Goal: Contribute content: Contribute content

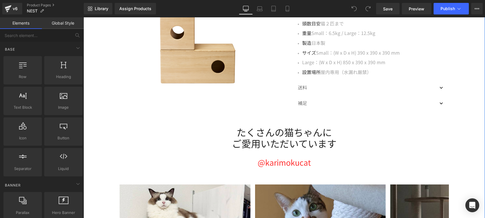
scroll to position [970, 0]
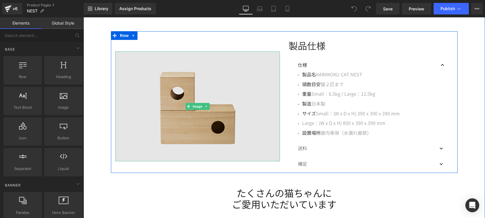
click at [239, 120] on img at bounding box center [197, 106] width 165 height 110
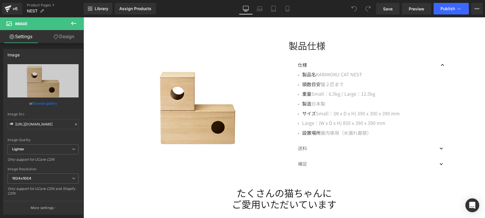
click at [70, 22] on icon at bounding box center [73, 23] width 7 height 7
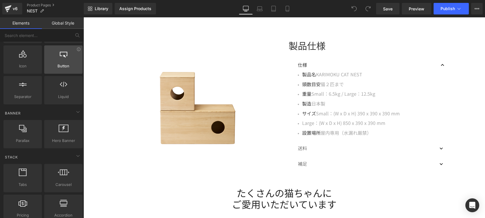
scroll to position [145, 0]
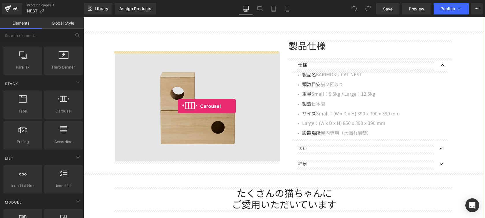
drag, startPoint x: 150, startPoint y: 120, endPoint x: 178, endPoint y: 106, distance: 31.5
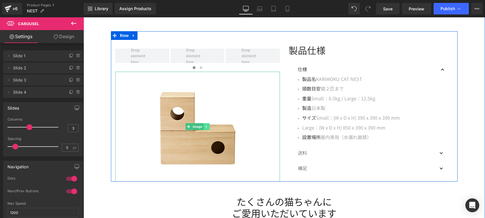
click at [205, 125] on icon at bounding box center [206, 126] width 3 height 3
click at [207, 125] on link at bounding box center [210, 126] width 6 height 7
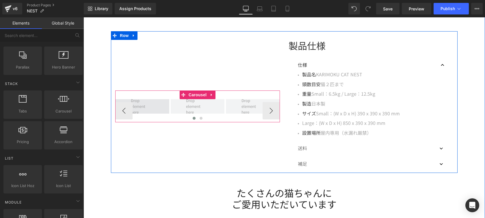
click at [149, 109] on span at bounding box center [142, 106] width 27 height 21
click at [198, 97] on link "Carousel" at bounding box center [194, 94] width 28 height 9
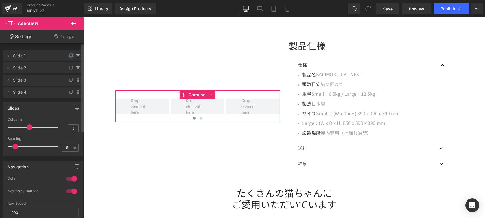
click at [70, 56] on icon at bounding box center [71, 55] width 2 height 3
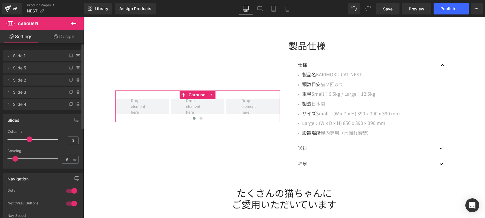
click at [44, 56] on span "Slide 1" at bounding box center [37, 55] width 49 height 11
click at [9, 55] on icon at bounding box center [8, 54] width 5 height 5
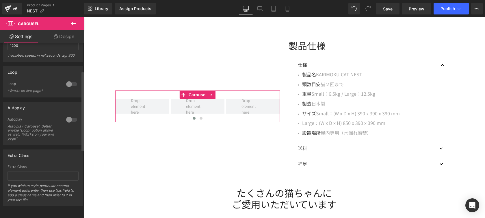
scroll to position [0, 0]
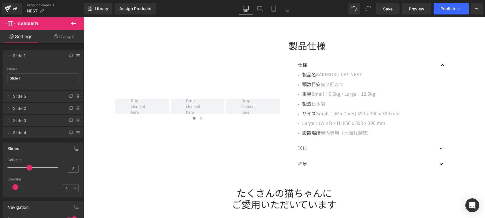
click at [76, 22] on icon at bounding box center [73, 23] width 7 height 7
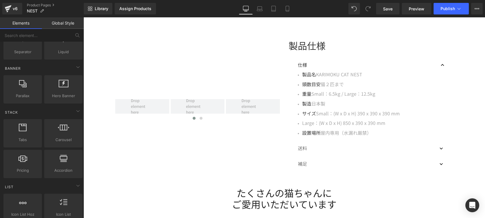
scroll to position [180, 0]
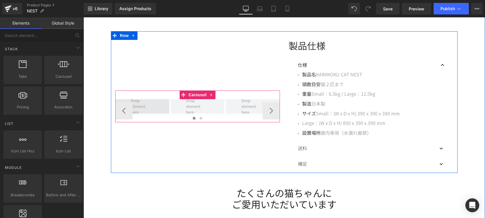
click at [154, 106] on span at bounding box center [142, 106] width 54 height 14
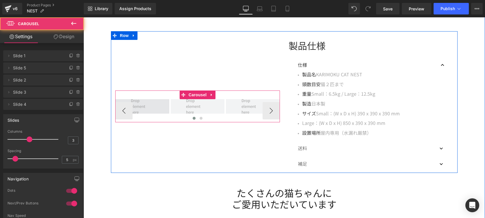
click at [146, 105] on span at bounding box center [142, 106] width 27 height 21
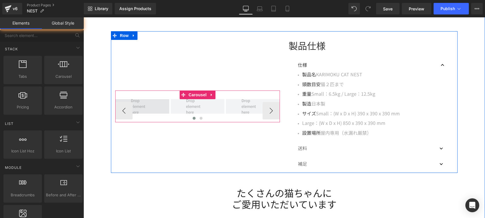
click at [146, 105] on span at bounding box center [142, 106] width 27 height 21
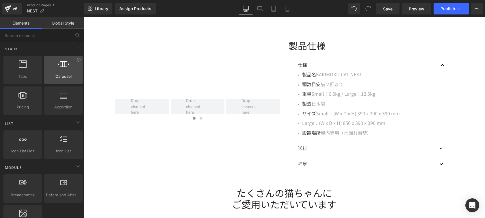
click at [68, 72] on div at bounding box center [63, 66] width 35 height 13
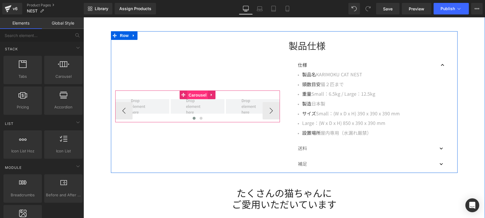
click at [195, 98] on link "Carousel" at bounding box center [194, 94] width 28 height 9
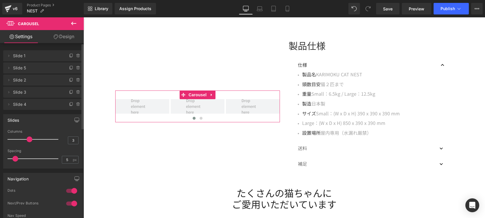
click at [20, 57] on span "Slide 1" at bounding box center [37, 55] width 49 height 11
click at [8, 56] on icon at bounding box center [8, 55] width 5 height 5
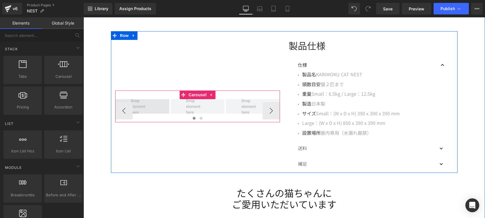
click at [145, 108] on span at bounding box center [142, 106] width 27 height 21
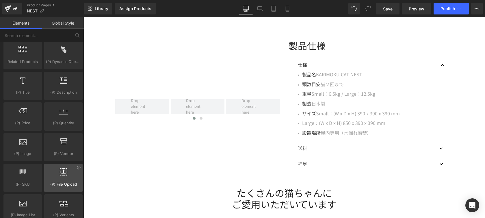
scroll to position [556, 0]
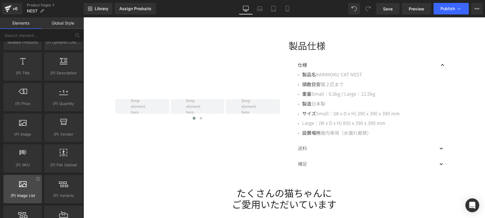
click at [31, 182] on div at bounding box center [22, 185] width 35 height 13
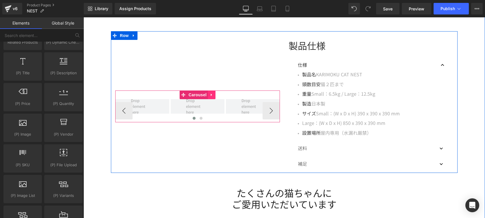
click at [210, 93] on icon at bounding box center [212, 94] width 4 height 4
click at [213, 95] on icon at bounding box center [215, 95] width 4 height 4
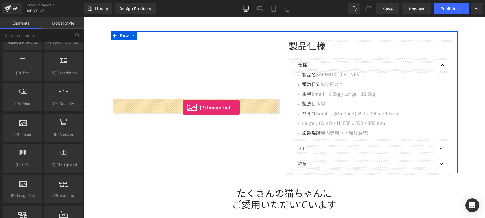
drag, startPoint x: 110, startPoint y: 206, endPoint x: 183, endPoint y: 107, distance: 122.5
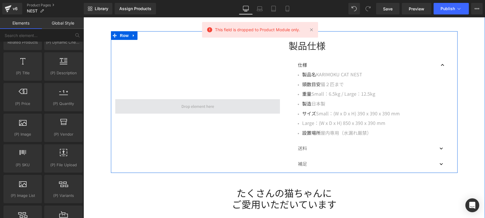
click at [200, 106] on span at bounding box center [197, 106] width 37 height 9
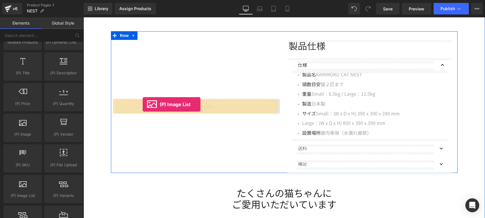
drag, startPoint x: 109, startPoint y: 204, endPoint x: 143, endPoint y: 104, distance: 105.1
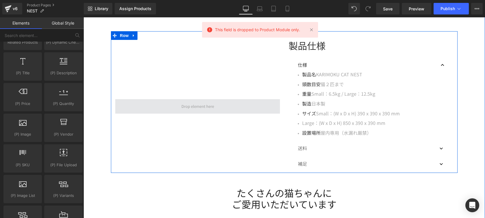
click at [164, 104] on span at bounding box center [197, 106] width 165 height 14
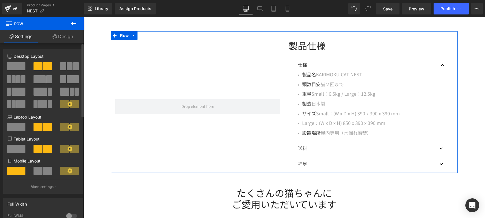
click at [48, 68] on span at bounding box center [47, 66] width 9 height 8
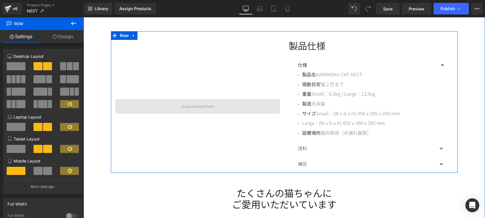
click at [196, 105] on span at bounding box center [197, 106] width 37 height 9
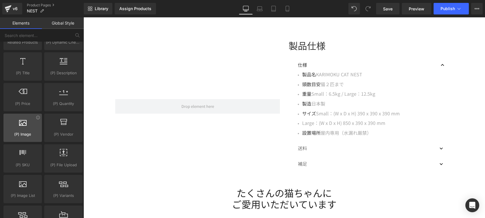
click at [15, 130] on div at bounding box center [22, 124] width 35 height 13
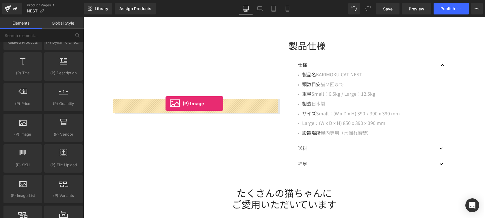
drag, startPoint x: 114, startPoint y: 142, endPoint x: 166, endPoint y: 103, distance: 64.6
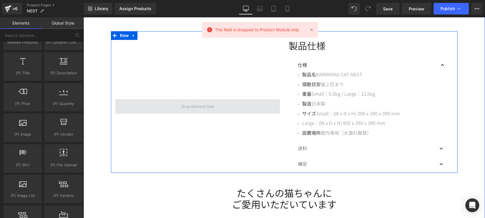
click at [173, 103] on span at bounding box center [197, 106] width 165 height 14
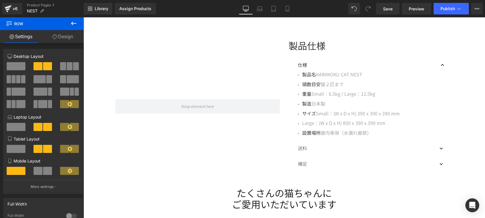
click at [77, 21] on icon at bounding box center [73, 23] width 7 height 7
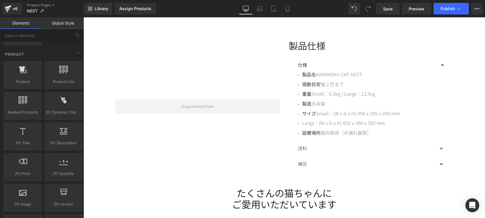
scroll to position [486, 0]
click at [75, 53] on icon at bounding box center [78, 53] width 7 height 7
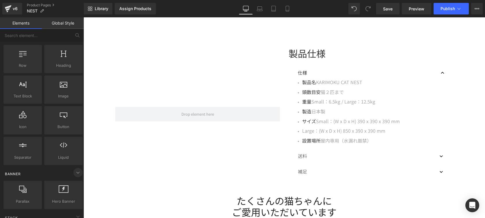
scroll to position [0, 0]
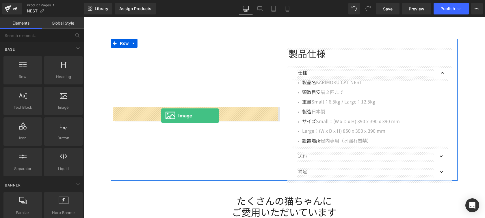
drag, startPoint x: 150, startPoint y: 122, endPoint x: 161, endPoint y: 116, distance: 13.2
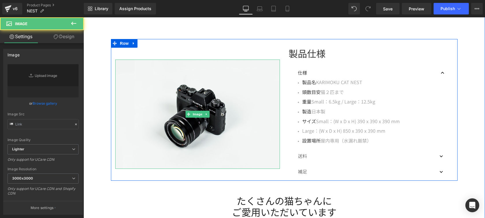
type input "//[DOMAIN_NAME][URL]"
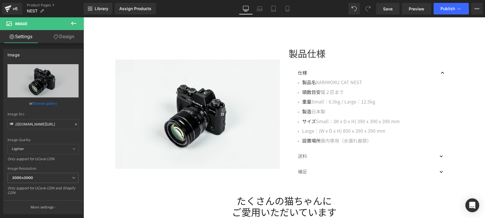
click at [72, 24] on icon at bounding box center [73, 23] width 5 height 3
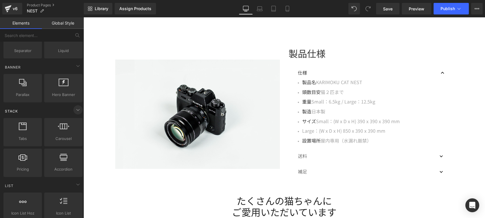
scroll to position [121, 0]
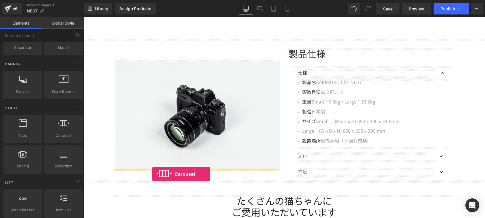
drag, startPoint x: 150, startPoint y: 144, endPoint x: 152, endPoint y: 174, distance: 29.8
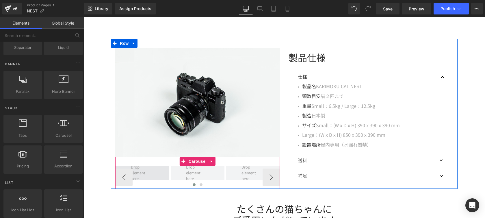
click at [149, 175] on span at bounding box center [142, 172] width 27 height 21
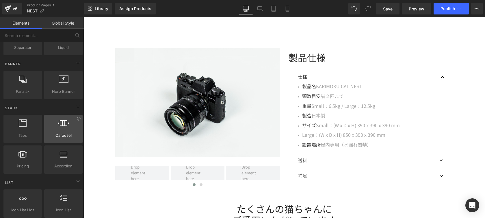
scroll to position [0, 0]
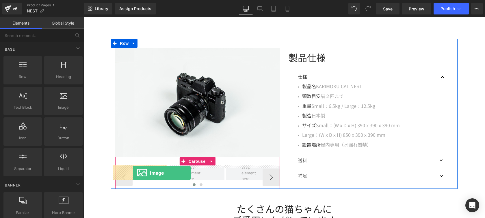
drag, startPoint x: 155, startPoint y: 122, endPoint x: 133, endPoint y: 173, distance: 55.5
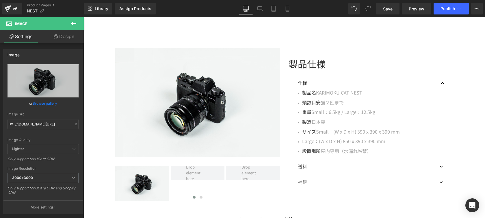
click at [73, 22] on icon at bounding box center [73, 23] width 5 height 3
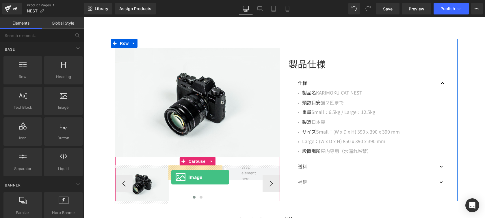
drag, startPoint x: 150, startPoint y: 114, endPoint x: 171, endPoint y: 177, distance: 66.0
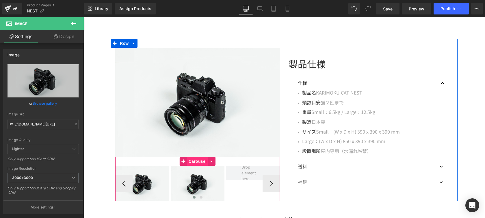
click at [196, 163] on link "Carousel" at bounding box center [194, 161] width 28 height 9
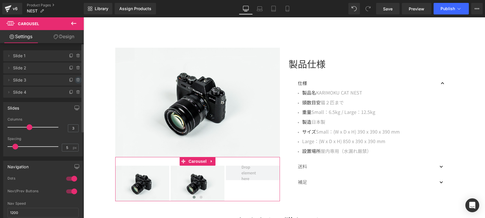
click at [76, 81] on icon at bounding box center [78, 80] width 5 height 5
click at [75, 81] on button "Delete" at bounding box center [72, 81] width 18 height 8
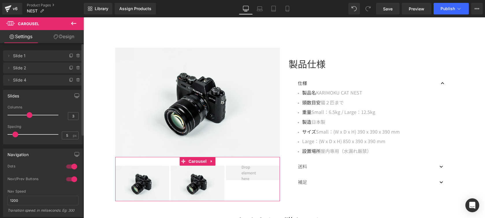
click at [76, 81] on icon at bounding box center [78, 80] width 5 height 5
click at [75, 81] on button "Delete" at bounding box center [72, 81] width 18 height 8
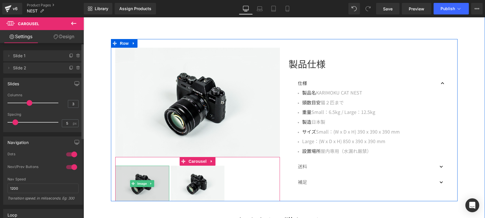
click at [150, 174] on img at bounding box center [142, 184] width 54 height 36
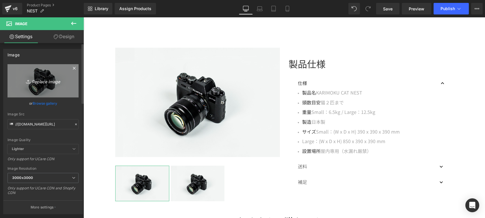
click at [55, 84] on icon "Replace Image" at bounding box center [43, 80] width 46 height 7
type input "C:\fakepath\4.jpg"
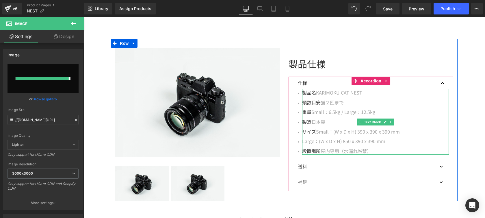
type input "[URL][DOMAIN_NAME]"
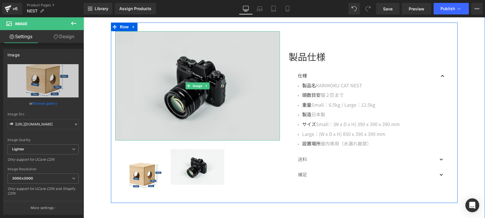
scroll to position [1040, 0]
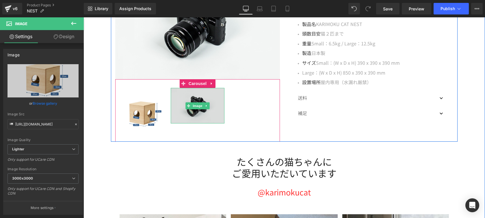
click at [202, 115] on img at bounding box center [198, 106] width 54 height 36
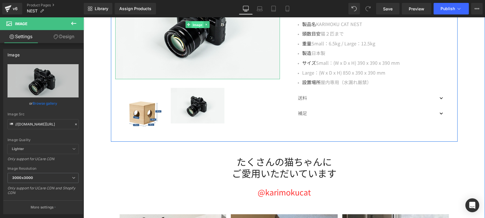
click at [199, 25] on link "Image" at bounding box center [194, 24] width 18 height 7
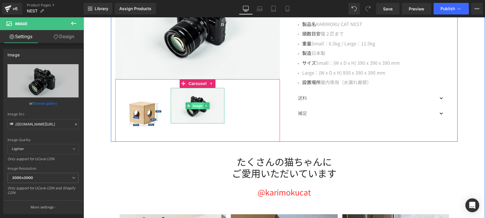
click at [198, 106] on link "Image" at bounding box center [194, 105] width 18 height 7
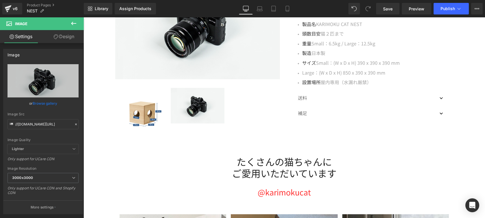
click at [70, 20] on icon at bounding box center [73, 23] width 7 height 7
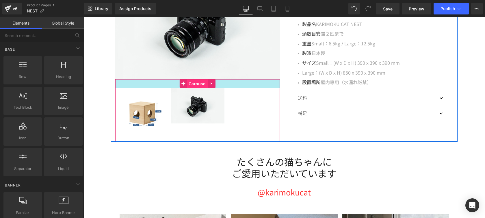
click at [193, 85] on div "Image Image ‹ › [GEOGRAPHIC_DATA]" at bounding box center [197, 110] width 165 height 63
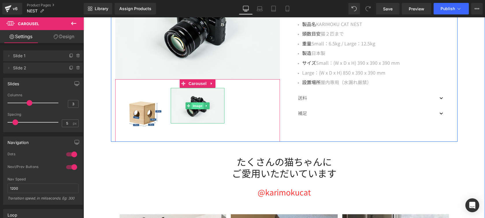
click at [194, 106] on span "Image" at bounding box center [198, 105] width 12 height 7
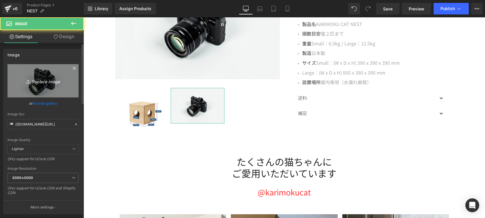
click at [59, 71] on link "Replace Image" at bounding box center [43, 80] width 71 height 33
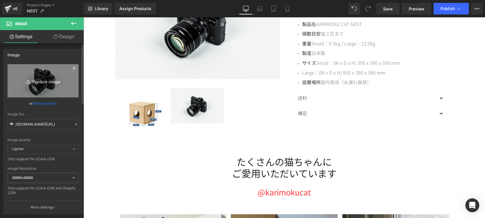
type input "C:\fakepath\5.jpg"
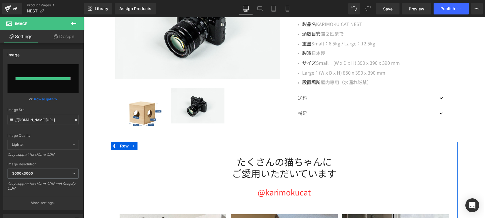
type input "[URL][DOMAIN_NAME]"
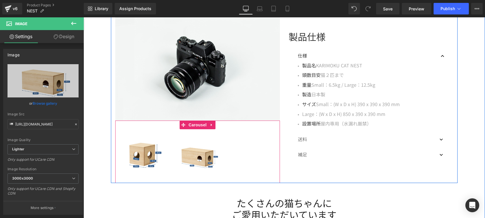
scroll to position [986, 0]
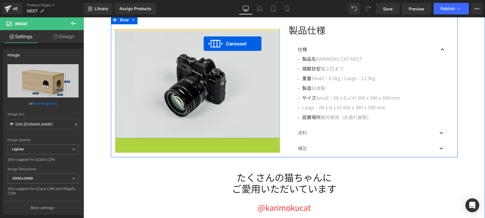
drag, startPoint x: 198, startPoint y: 138, endPoint x: 204, endPoint y: 44, distance: 94.9
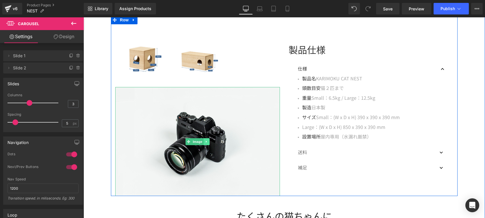
click at [206, 142] on icon at bounding box center [206, 141] width 3 height 3
click at [208, 141] on icon at bounding box center [209, 141] width 3 height 3
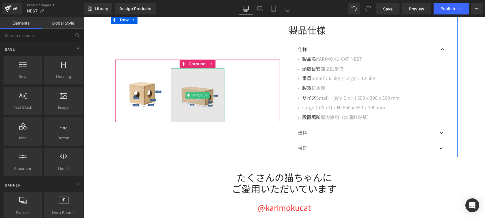
click at [204, 86] on img at bounding box center [198, 95] width 54 height 54
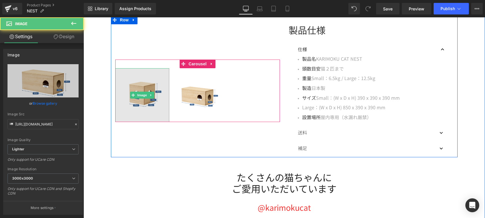
click at [141, 90] on img at bounding box center [142, 95] width 54 height 54
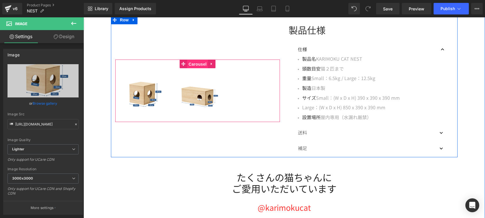
click at [195, 65] on link "Carousel" at bounding box center [194, 64] width 28 height 9
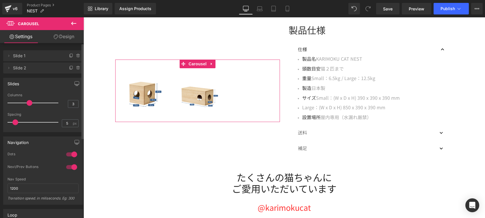
type input "2"
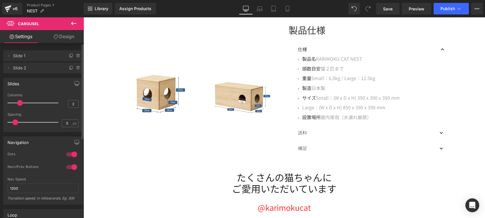
drag, startPoint x: 28, startPoint y: 102, endPoint x: 22, endPoint y: 101, distance: 6.1
click at [22, 101] on div at bounding box center [34, 103] width 48 height 12
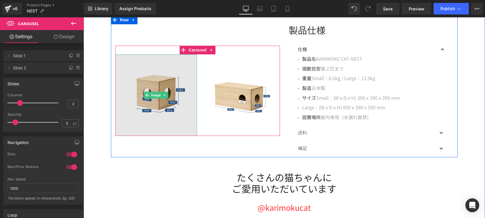
click at [150, 88] on img at bounding box center [156, 95] width 82 height 82
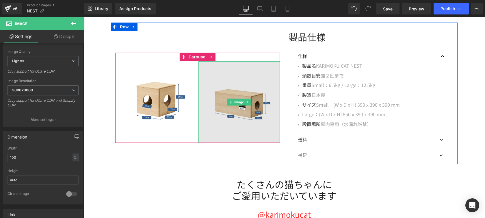
scroll to position [947, 0]
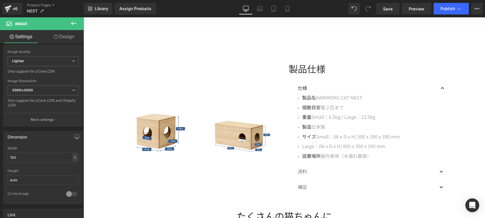
click at [80, 25] on button at bounding box center [74, 23] width 20 height 13
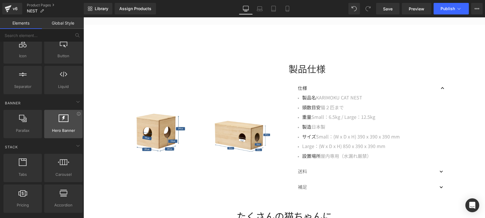
scroll to position [0, 0]
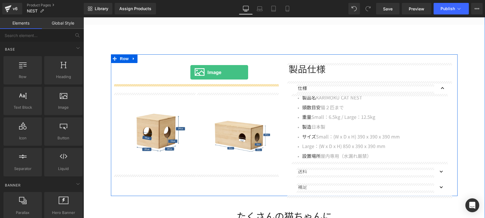
drag, startPoint x: 156, startPoint y: 123, endPoint x: 190, endPoint y: 72, distance: 61.4
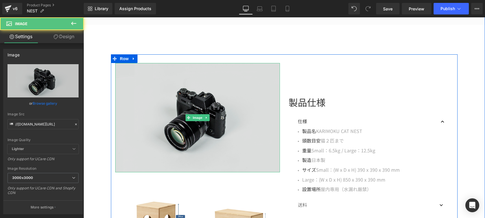
click at [251, 66] on img at bounding box center [197, 117] width 165 height 109
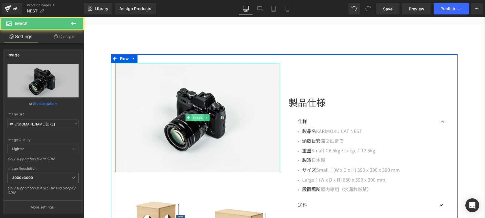
click at [199, 119] on link "Image" at bounding box center [194, 117] width 18 height 7
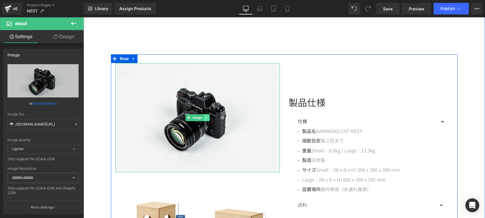
click at [204, 118] on link at bounding box center [207, 117] width 6 height 7
click at [207, 116] on link at bounding box center [210, 117] width 6 height 7
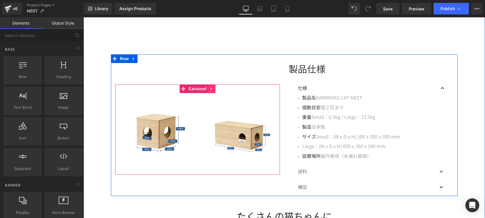
click at [210, 89] on icon at bounding box center [212, 88] width 4 height 4
click at [213, 88] on icon at bounding box center [215, 89] width 4 height 4
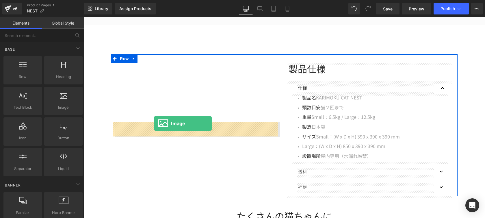
drag, startPoint x: 150, startPoint y: 117, endPoint x: 154, endPoint y: 123, distance: 7.1
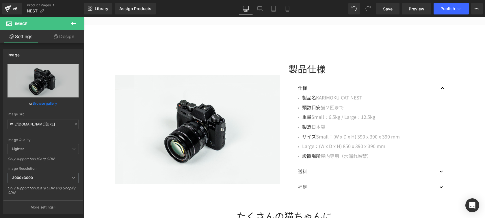
click at [79, 23] on button at bounding box center [74, 23] width 20 height 13
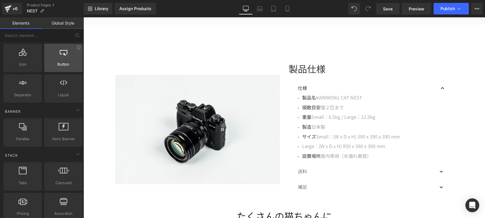
scroll to position [131, 0]
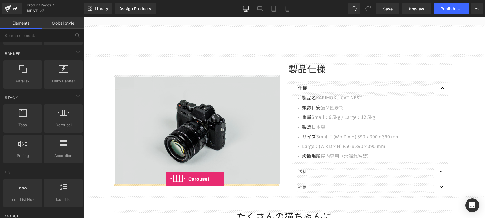
drag, startPoint x: 152, startPoint y: 140, endPoint x: 166, endPoint y: 179, distance: 41.6
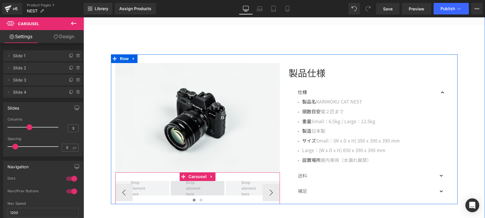
click at [192, 186] on span at bounding box center [197, 188] width 27 height 21
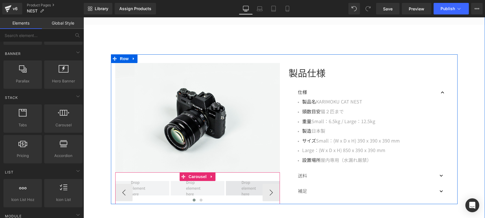
click at [230, 183] on span at bounding box center [253, 188] width 54 height 14
click at [202, 186] on span at bounding box center [197, 188] width 27 height 21
click at [210, 176] on icon at bounding box center [212, 176] width 4 height 4
click at [213, 175] on icon at bounding box center [215, 176] width 4 height 4
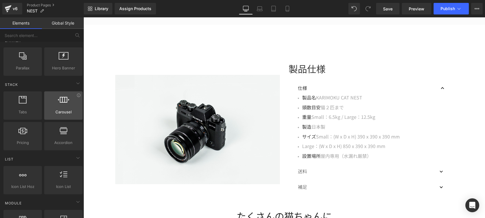
scroll to position [145, 0]
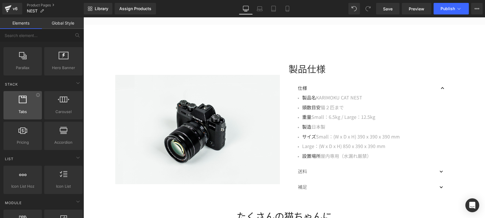
click at [27, 114] on span "Tabs" at bounding box center [22, 112] width 35 height 6
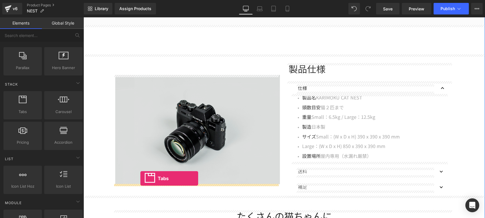
drag, startPoint x: 113, startPoint y: 129, endPoint x: 140, endPoint y: 178, distance: 56.4
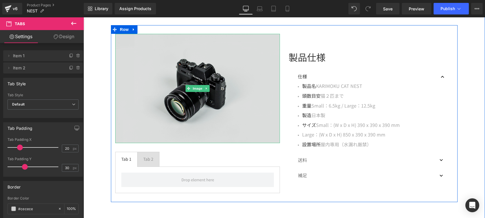
scroll to position [906, 0]
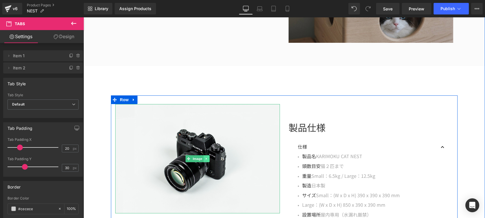
click at [206, 156] on link at bounding box center [207, 158] width 6 height 7
click at [208, 158] on icon at bounding box center [209, 158] width 3 height 3
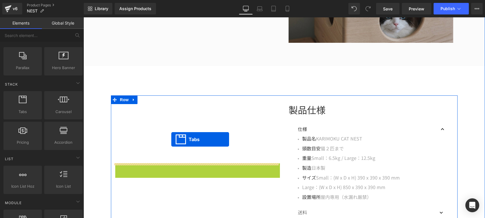
drag, startPoint x: 185, startPoint y: 144, endPoint x: 171, endPoint y: 139, distance: 14.5
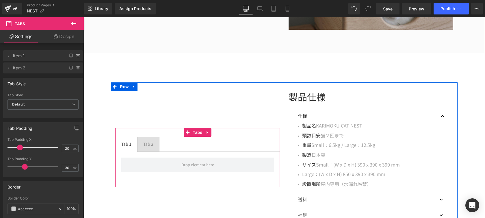
scroll to position [934, 0]
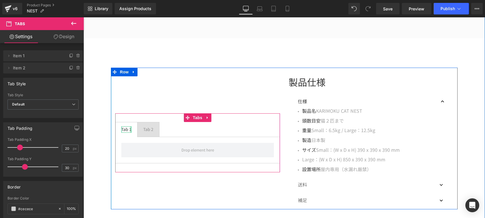
click at [130, 131] on div at bounding box center [130, 129] width 1 height 6
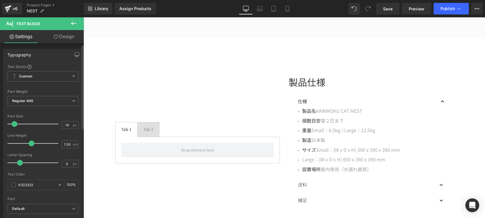
scroll to position [84, 0]
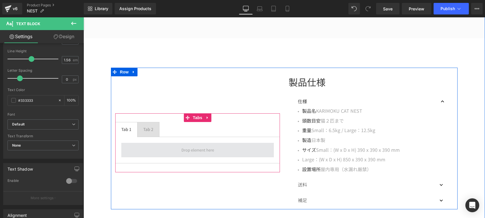
click at [166, 153] on span at bounding box center [197, 150] width 153 height 14
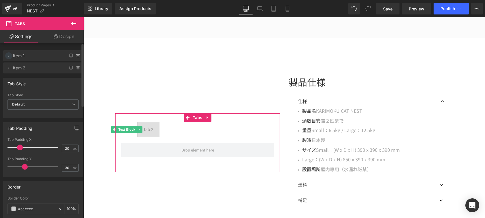
click at [10, 56] on icon at bounding box center [8, 55] width 5 height 5
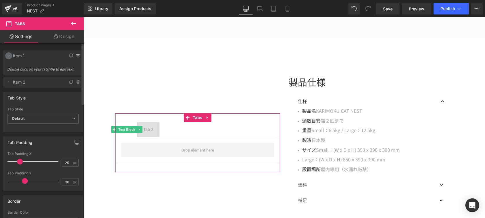
click at [8, 55] on icon at bounding box center [8, 55] width 5 height 5
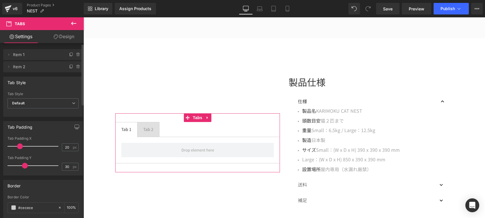
scroll to position [2, 0]
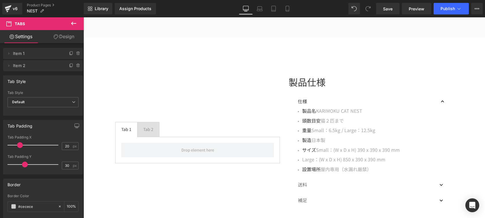
click at [73, 25] on icon at bounding box center [73, 23] width 7 height 7
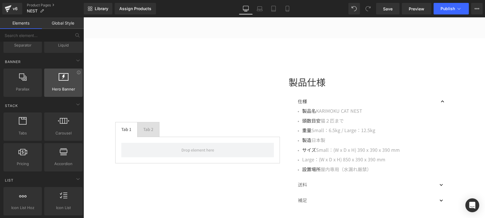
scroll to position [35, 0]
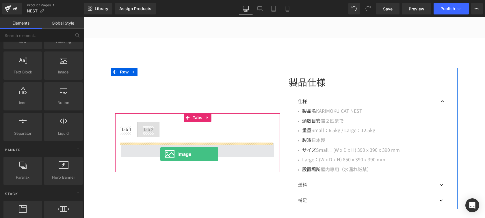
drag, startPoint x: 148, startPoint y: 88, endPoint x: 160, endPoint y: 154, distance: 66.6
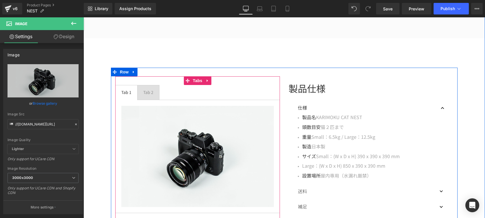
click at [146, 96] on div "Tab 1 Text Block Tab 2 Text Block Image Tabs" at bounding box center [197, 149] width 173 height 146
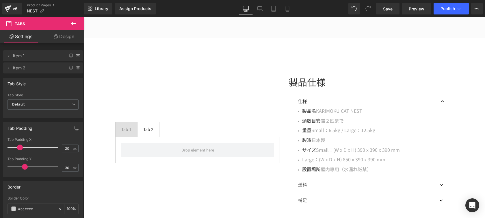
click at [75, 24] on icon at bounding box center [73, 23] width 7 height 7
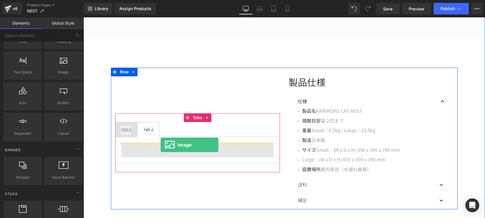
drag, startPoint x: 149, startPoint y: 80, endPoint x: 161, endPoint y: 145, distance: 66.1
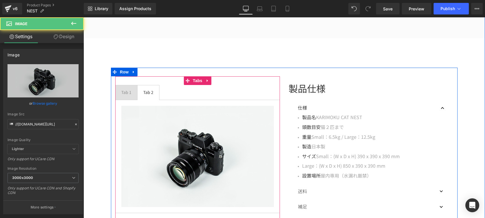
click at [127, 95] on div "Tab 1 Text Block" at bounding box center [126, 92] width 10 height 6
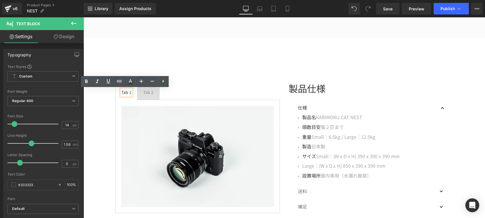
click at [83, 17] on div at bounding box center [83, 17] width 0 height 0
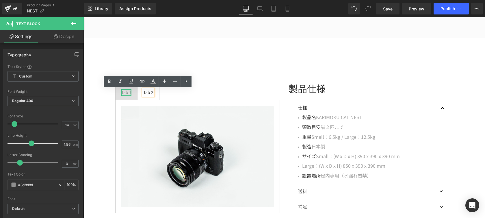
click at [125, 92] on div "Tab 1" at bounding box center [126, 92] width 10 height 6
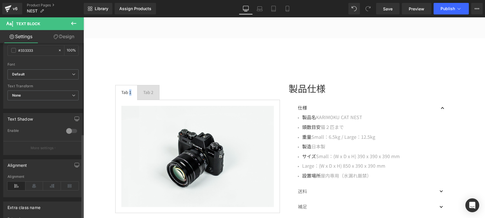
scroll to position [191, 0]
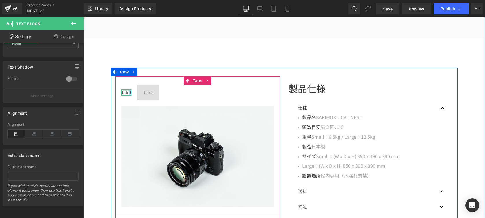
click at [127, 90] on div at bounding box center [126, 89] width 10 height 1
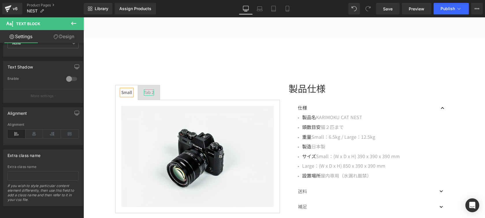
click at [146, 92] on div "Tab 2" at bounding box center [149, 92] width 10 height 6
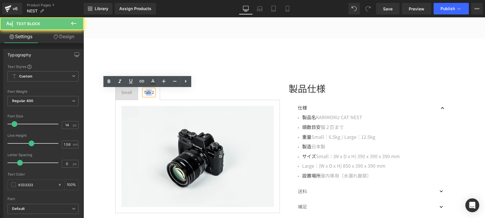
click at [146, 92] on div "Tab 2" at bounding box center [149, 92] width 10 height 6
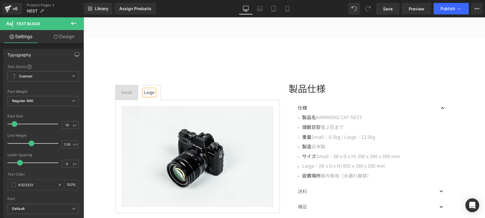
click at [195, 89] on ul "Small Text Block Large Text Block" at bounding box center [197, 92] width 165 height 15
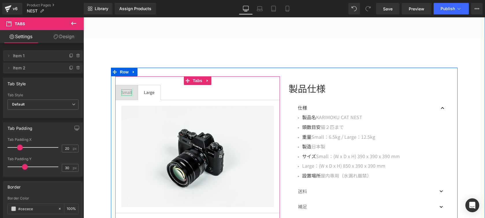
click at [125, 92] on div "Small" at bounding box center [126, 92] width 11 height 6
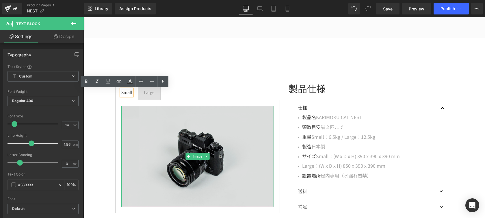
click at [195, 153] on img at bounding box center [197, 156] width 153 height 101
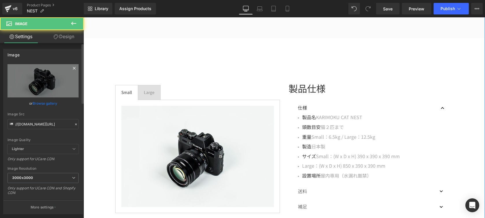
click at [70, 73] on link at bounding box center [74, 69] width 9 height 9
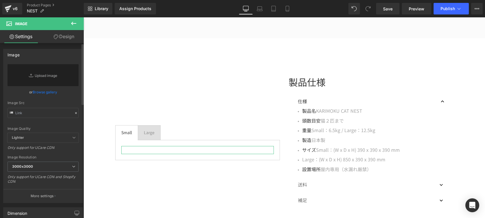
click at [69, 73] on link "Replace Image" at bounding box center [43, 75] width 71 height 22
type input "C:\fakepath\4.jpg"
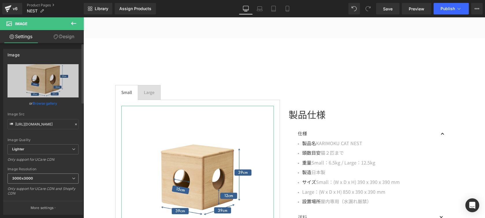
click at [73, 176] on span "3000x3000" at bounding box center [43, 178] width 71 height 10
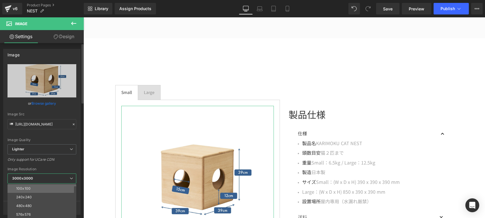
scroll to position [77, 0]
click at [66, 198] on li "1440x1440" at bounding box center [43, 197] width 71 height 9
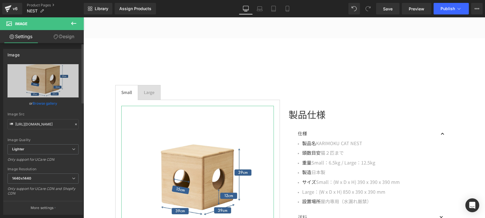
type input "[URL][DOMAIN_NAME]"
click at [77, 160] on div "[URL][DOMAIN_NAME] Replace Image Upload image or Browse gallery Image Src [URL]…" at bounding box center [42, 139] width 79 height 150
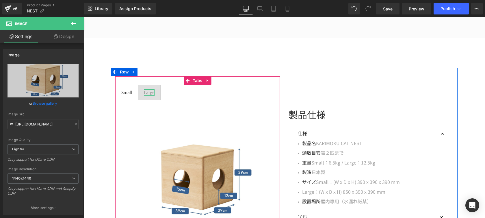
click at [150, 94] on div "Large" at bounding box center [149, 92] width 11 height 6
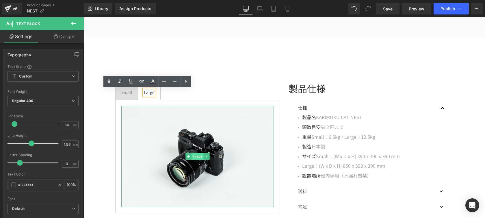
click at [195, 158] on link "Image" at bounding box center [194, 156] width 18 height 7
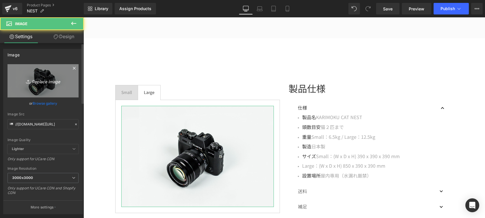
click at [63, 84] on link "Replace Image" at bounding box center [43, 80] width 71 height 33
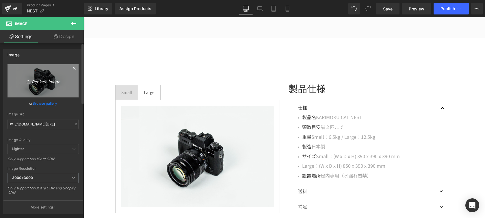
type input "C:\fakepath\5.jpg"
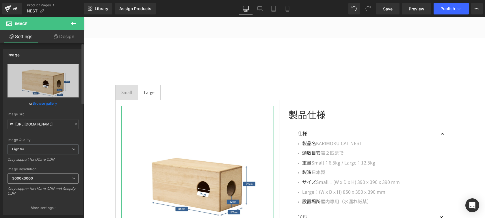
click at [70, 172] on div "Image Resolution 3000x3000 100x100 240x240 480x480 576x576 640x640 768x768 800x…" at bounding box center [43, 183] width 71 height 32
click at [70, 176] on span "3000x3000" at bounding box center [43, 178] width 71 height 10
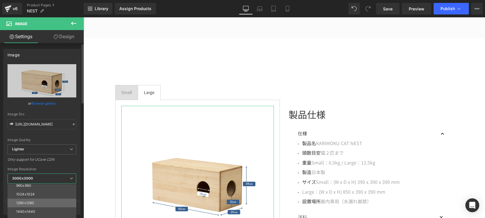
scroll to position [83, 0]
click at [64, 195] on li "1440x1440" at bounding box center [43, 192] width 71 height 9
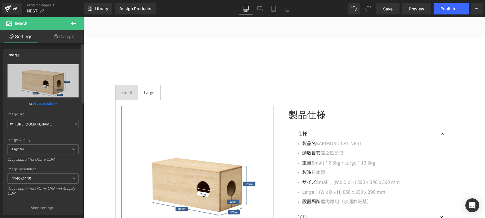
type input "[URL][DOMAIN_NAME]"
click at [70, 136] on div "Image Quality Lighter Lightest Lighter Lighter Lightest Only support for UCare …" at bounding box center [43, 104] width 71 height 80
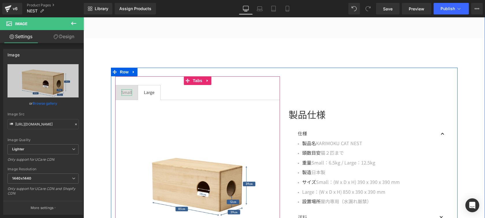
click at [128, 94] on div "Small" at bounding box center [126, 92] width 11 height 6
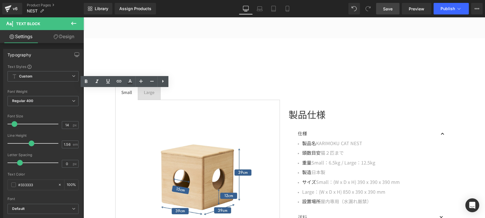
click at [396, 8] on link "Save" at bounding box center [387, 9] width 23 height 12
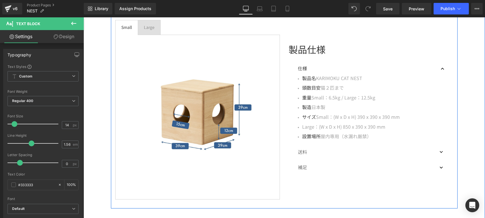
scroll to position [967, 0]
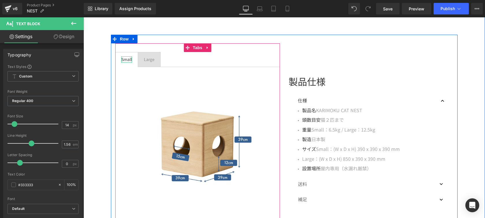
click at [123, 59] on div "Small" at bounding box center [126, 59] width 11 height 6
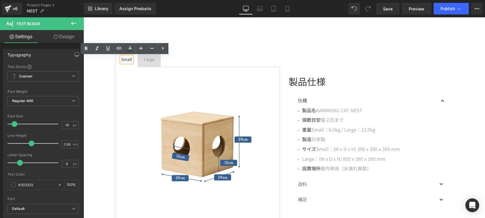
click at [124, 58] on div "Small" at bounding box center [126, 59] width 11 height 6
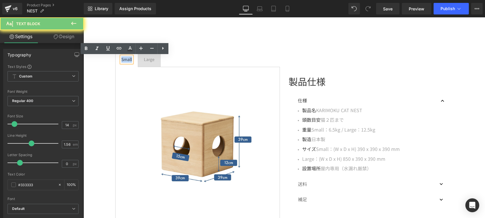
click at [124, 58] on div "Small" at bounding box center [126, 59] width 11 height 6
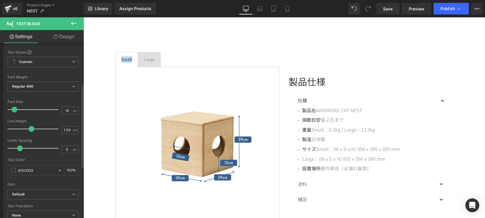
scroll to position [84, 0]
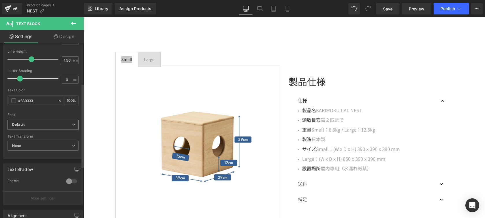
click at [75, 125] on span "Default" at bounding box center [43, 125] width 71 height 10
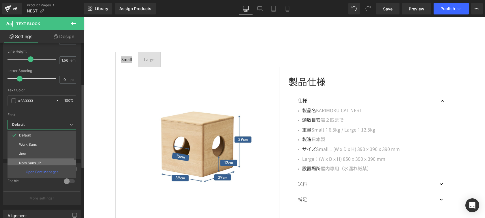
click at [56, 159] on li "Noto Sans JP" at bounding box center [43, 162] width 71 height 9
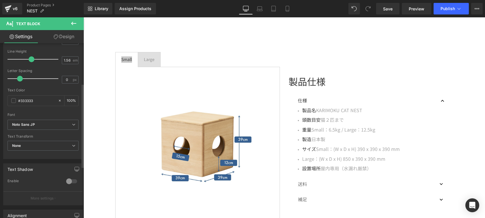
click at [49, 113] on div "Font" at bounding box center [43, 115] width 71 height 4
click at [40, 102] on input "#333333" at bounding box center [36, 100] width 37 height 6
type input "#3333"
type input "0"
type input "#333"
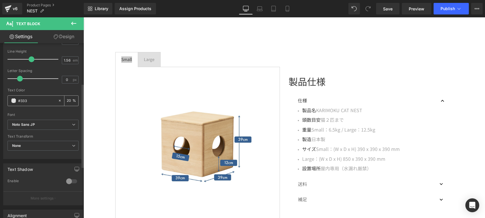
type input "100"
type input "#3"
type input "0"
type input "#24242"
type input "27"
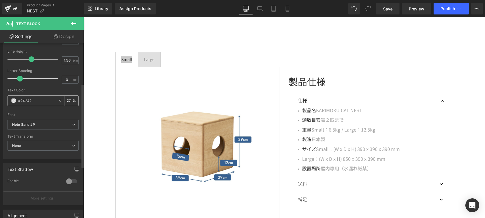
type input "#242424"
type input "100"
type input "#242424"
click at [47, 91] on div "Text Color" at bounding box center [43, 90] width 71 height 4
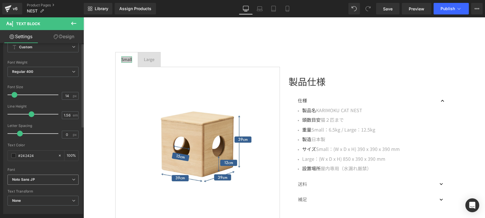
scroll to position [0, 0]
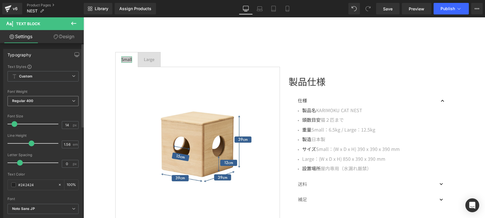
click at [72, 102] on icon at bounding box center [73, 100] width 3 height 3
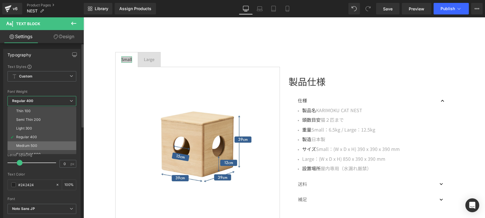
click at [45, 142] on li "Medium 500" at bounding box center [43, 145] width 71 height 9
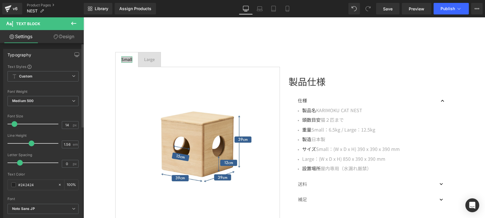
click at [57, 88] on div "Font Default Work Sans Jost Noto Sans JP Noto Sans Adlam Reem Kufi Fun Noto San…" at bounding box center [43, 134] width 71 height 140
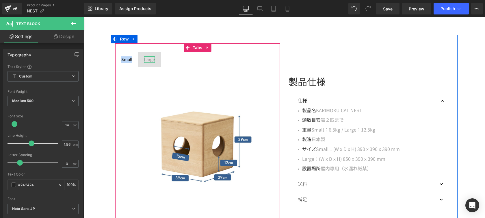
click at [144, 59] on div "Large" at bounding box center [149, 59] width 11 height 6
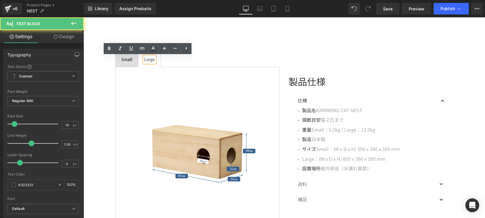
click at [144, 59] on div "Large" at bounding box center [149, 59] width 11 height 6
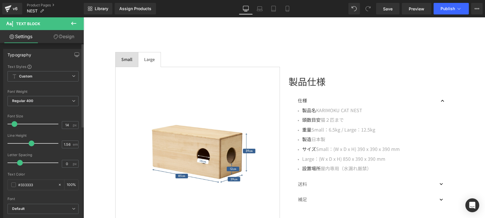
scroll to position [1, 0]
click at [73, 99] on span "Regular 400" at bounding box center [43, 100] width 71 height 10
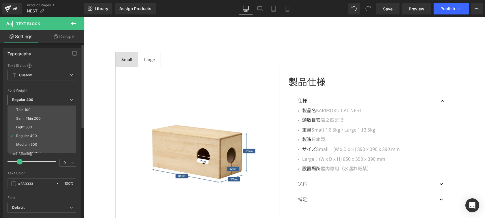
drag, startPoint x: 50, startPoint y: 142, endPoint x: 50, endPoint y: 150, distance: 8.1
click at [50, 142] on li "Medium 500" at bounding box center [43, 144] width 71 height 9
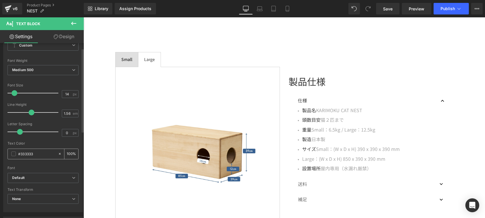
scroll to position [48, 0]
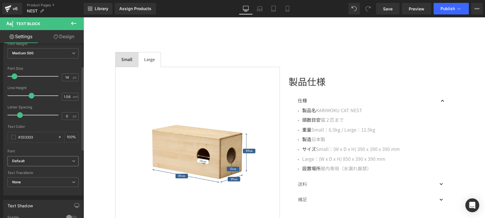
click at [75, 162] on span "Default" at bounding box center [43, 161] width 71 height 10
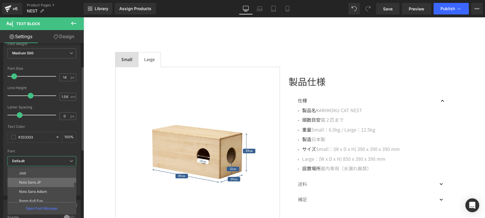
scroll to position [17, 0]
click at [70, 183] on li "Noto Sans JP" at bounding box center [43, 181] width 71 height 9
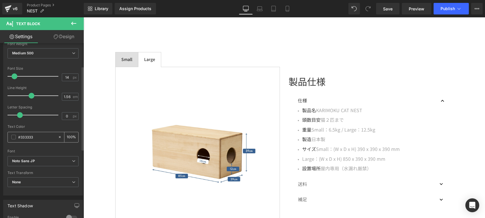
click at [39, 140] on input "#333333" at bounding box center [36, 137] width 37 height 6
type input "#3333"
type input "0"
type input "#333"
type input "100"
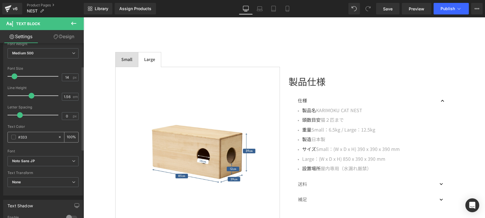
type input "#33"
type input "0"
type input "#2424"
type input "27"
type input "#242424"
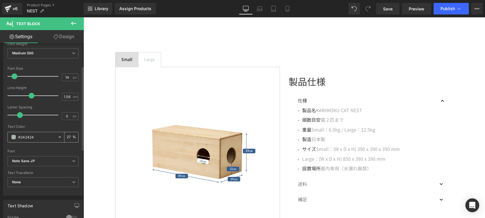
type input "100"
type input "#242424"
click at [43, 127] on div "Text Color" at bounding box center [43, 126] width 71 height 4
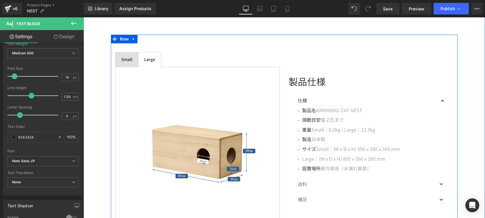
click at [308, 46] on div "製品仕様 Text Block 仕様 Text Block 製品名 KARIMOKU CAT NEST 頭数目安 猫２匹まで 重量 Small：6.5kg /…" at bounding box center [370, 141] width 173 height 197
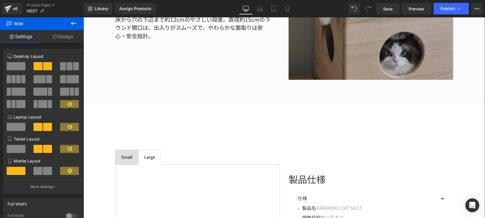
scroll to position [897, 0]
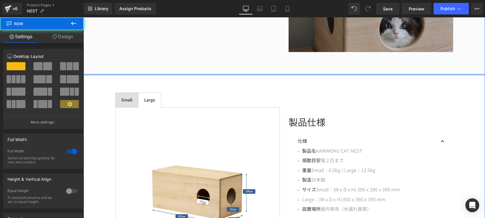
drag, startPoint x: 288, startPoint y: 92, endPoint x: 285, endPoint y: 59, distance: 33.6
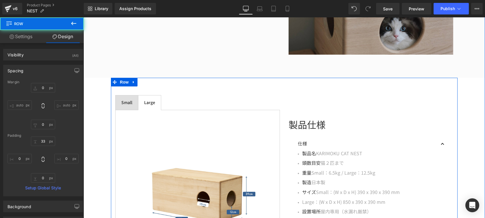
scroll to position [795, 0]
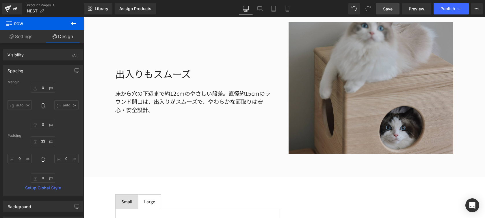
click at [388, 9] on span "Save" at bounding box center [388, 9] width 10 height 6
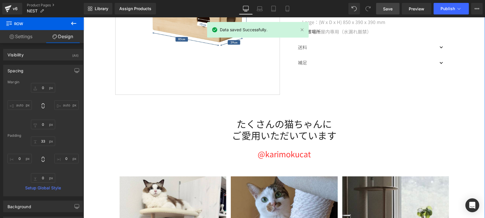
scroll to position [1140, 0]
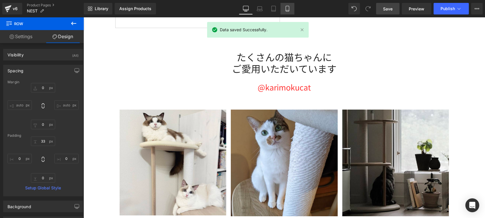
click at [285, 8] on icon at bounding box center [288, 9] width 6 height 6
type input "0"
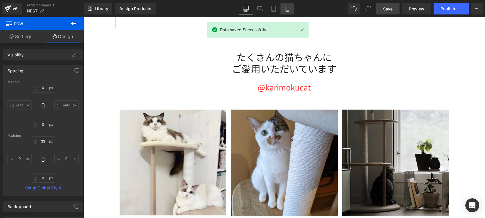
type input "0"
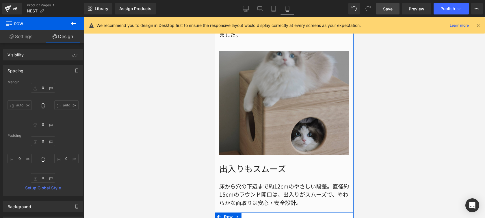
scroll to position [844, 0]
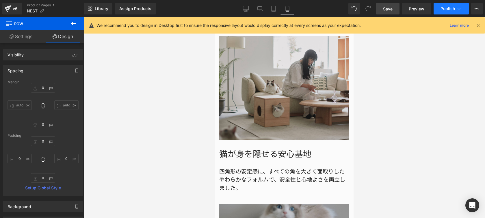
click at [446, 5] on button "Publish" at bounding box center [451, 9] width 35 height 12
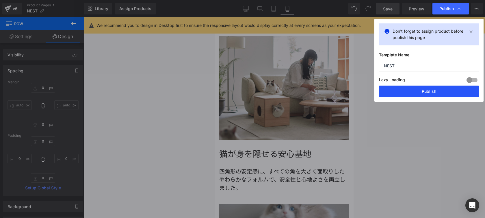
click at [422, 87] on button "Publish" at bounding box center [429, 92] width 100 height 12
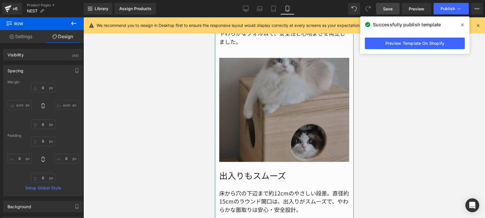
scroll to position [1011, 0]
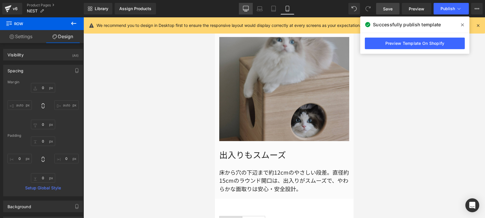
click at [247, 13] on link "Desktop" at bounding box center [246, 9] width 14 height 12
type input "0"
type input "33"
type input "0"
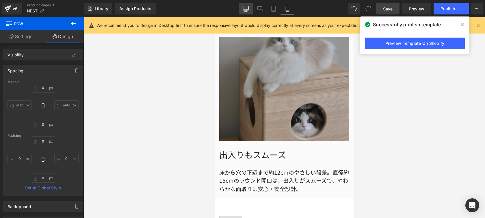
type input "0"
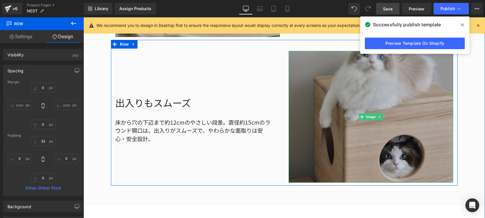
scroll to position [718, 0]
